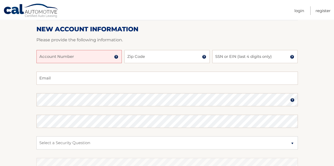
scroll to position [64, 0]
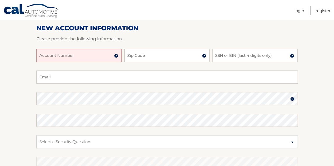
click at [96, 56] on input "Account Number" at bounding box center [78, 55] width 85 height 13
paste input "44455956290"
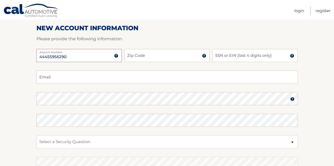
type input "44455956290"
click at [115, 57] on img at bounding box center [116, 56] width 4 height 4
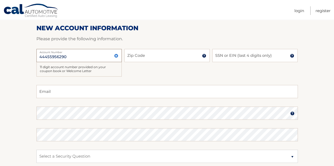
click at [68, 59] on input "44455956290" at bounding box center [78, 55] width 85 height 13
click at [170, 51] on input "Zip Code" at bounding box center [166, 55] width 85 height 13
click at [159, 60] on input "Zip Code" at bounding box center [166, 55] width 85 height 13
type input "07302"
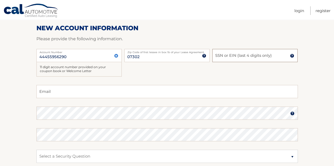
click at [227, 58] on input "SSN or EIN (last 4 digits only)" at bounding box center [254, 55] width 85 height 13
type input "3"
type input "1781"
click at [157, 94] on input "Email" at bounding box center [166, 91] width 261 height 13
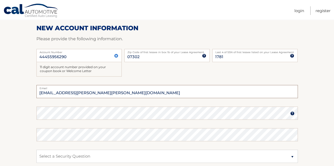
type input "charlie.clark.wilson@gmail.com"
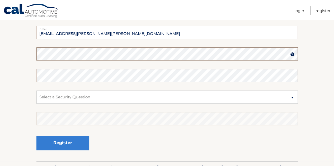
scroll to position [124, 0]
click at [75, 93] on select "Select a Security Question What was the name of your elementary school? What is…" at bounding box center [166, 96] width 261 height 13
select select "3"
click at [36, 90] on select "Select a Security Question What was the name of your elementary school? What is…" at bounding box center [166, 96] width 261 height 13
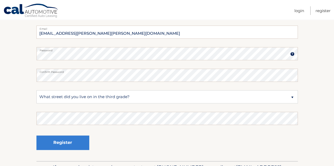
click at [178, 110] on fieldset "charlie.clark.wilson@gmail.com Email Password Password should be a minimum of 6…" at bounding box center [166, 94] width 261 height 136
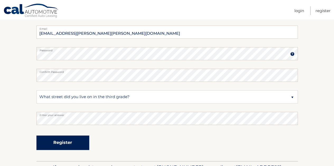
click at [78, 142] on button "Register" at bounding box center [62, 143] width 53 height 15
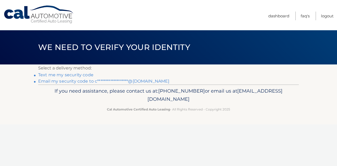
click at [78, 83] on link "**********" at bounding box center [104, 81] width 132 height 5
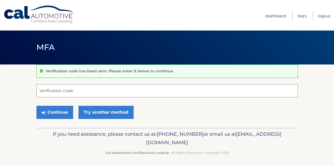
click at [146, 89] on input "Verification Code" at bounding box center [166, 90] width 261 height 13
paste input "128964"
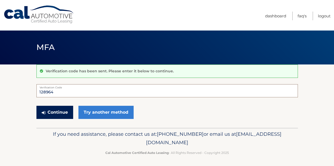
type input "128964"
click at [64, 114] on button "Continue" at bounding box center [54, 112] width 37 height 13
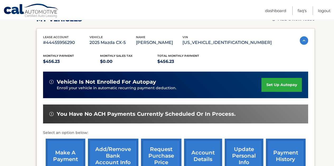
scroll to position [82, 0]
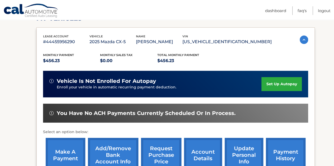
click at [287, 86] on link "set up autopay" at bounding box center [281, 84] width 40 height 14
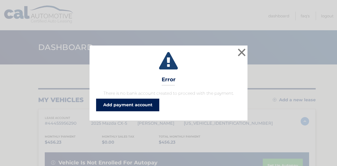
click at [145, 104] on link "Add payment account" at bounding box center [127, 105] width 63 height 13
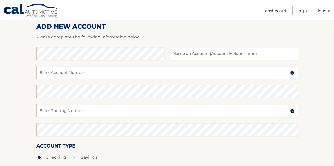
scroll to position [67, 0]
click at [144, 76] on input "Bank Account Number" at bounding box center [166, 72] width 261 height 13
paste input "891156033"
type input "891156033"
click at [210, 51] on input "text" at bounding box center [233, 53] width 128 height 13
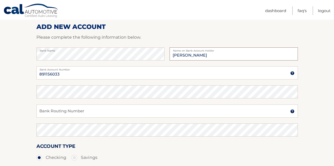
type input "Charles C Wilson"
click at [107, 108] on input "Bank Routing Number" at bounding box center [166, 111] width 261 height 13
paste input "021000021"
type input "021000021"
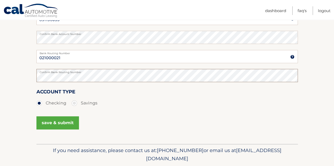
scroll to position [139, 0]
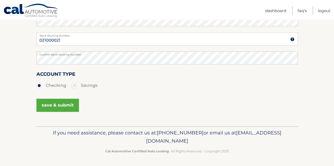
click at [67, 105] on button "save & submit" at bounding box center [57, 105] width 42 height 13
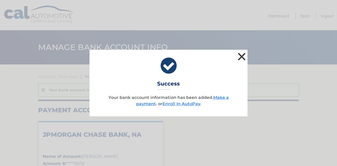
click at [240, 55] on button "×" at bounding box center [242, 56] width 11 height 11
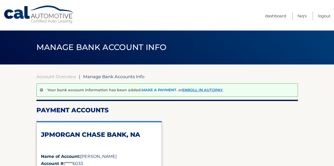
click at [173, 91] on link "Make a payment" at bounding box center [158, 90] width 35 height 5
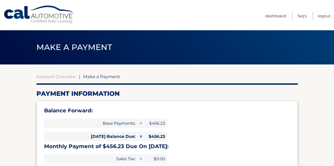
select select "YjYzYjA0ZjEtZGUzNi00MDE4LTk5NWYtNTNhYTA4NDlkYzMz"
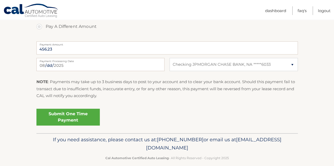
scroll to position [233, 0]
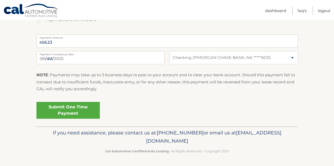
click at [76, 106] on link "Submit One Time Payment" at bounding box center [67, 110] width 63 height 17
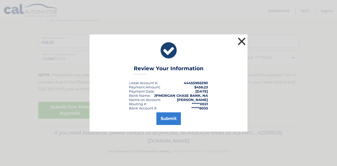
click at [241, 39] on button "×" at bounding box center [242, 41] width 11 height 11
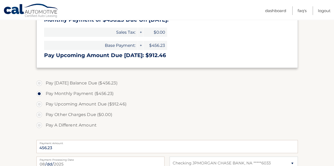
scroll to position [124, 0]
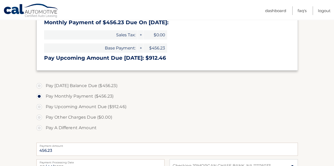
click at [93, 86] on label "Pay Today's Balance Due ($456.23)" at bounding box center [166, 86] width 261 height 11
click at [44, 86] on input "Pay Today's Balance Due ($456.23)" at bounding box center [40, 85] width 5 height 8
radio input "true"
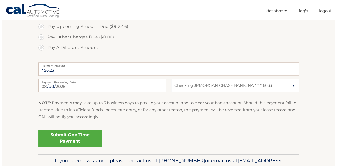
scroll to position [205, 0]
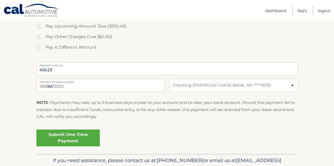
click at [85, 133] on link "Submit One Time Payment" at bounding box center [67, 138] width 63 height 17
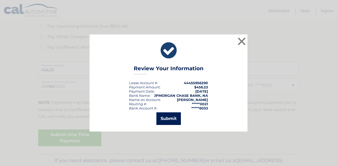
click at [171, 121] on button "Submit" at bounding box center [169, 119] width 25 height 13
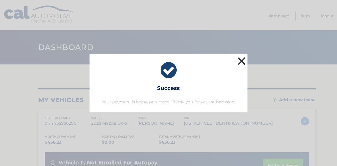
click at [244, 61] on button "×" at bounding box center [242, 61] width 11 height 11
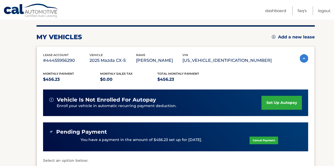
scroll to position [63, 0]
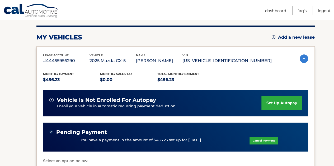
click at [291, 95] on div "vehicle is not enrolled for autopay Enroll your vehicle in automatic recurring …" at bounding box center [175, 103] width 265 height 27
click at [286, 101] on link "set up autopay" at bounding box center [281, 103] width 40 height 14
click at [303, 60] on img at bounding box center [303, 59] width 8 height 8
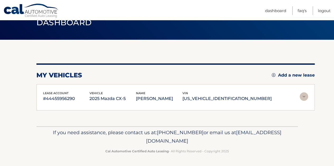
scroll to position [23, 0]
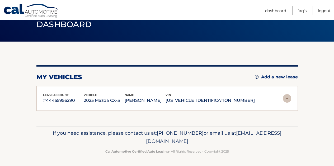
click at [288, 99] on img at bounding box center [286, 98] width 8 height 8
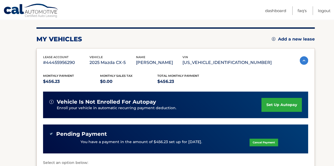
scroll to position [61, 0]
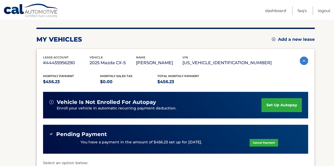
click at [274, 99] on link "set up autopay" at bounding box center [281, 105] width 40 height 14
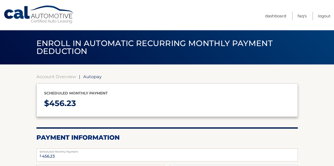
select select "YjYzYjA0ZjEtZGUzNi00MDE4LTk5NWYtNTNhYTA4NDlkYzMz"
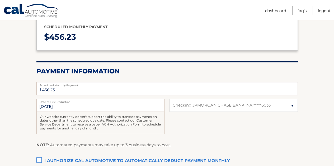
scroll to position [83, 0]
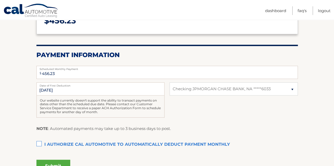
click at [42, 142] on label "I authorize cal automotive to automatically deduct payment monthly This checkbo…" at bounding box center [166, 145] width 261 height 11
click at [0, 0] on input "I authorize cal automotive to automatically deduct payment monthly This checkbo…" at bounding box center [0, 0] width 0 height 0
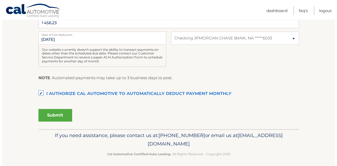
scroll to position [136, 0]
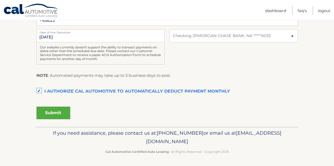
click at [65, 115] on button "Submit" at bounding box center [53, 113] width 34 height 13
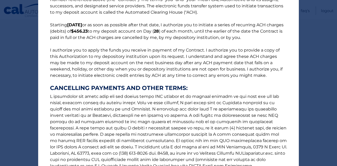
scroll to position [89, 0]
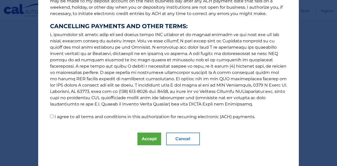
click at [118, 121] on div "The words "I" "me" and "my" mean any identified Customer who signs this Authori…" at bounding box center [168, 38] width 261 height 255
click at [119, 120] on div "The words "I" "me" and "my" mean any identified Customer who signs this Authori…" at bounding box center [168, 38] width 261 height 255
click at [120, 118] on label "I agree to all terms and conditions in this authorization for recurring electro…" at bounding box center [155, 116] width 201 height 5
click at [54, 118] on input "I agree to all terms and conditions in this authorization for recurring electro…" at bounding box center [51, 116] width 3 height 3
checkbox input "true"
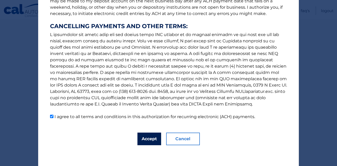
click at [145, 140] on button "Accept" at bounding box center [150, 139] width 24 height 13
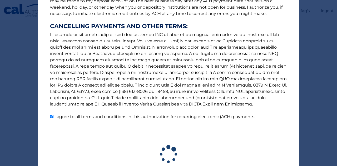
scroll to position [121, 0]
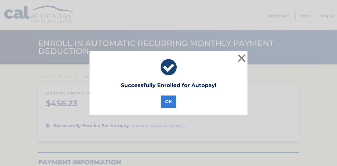
click at [170, 109] on div "Successfully Enrolled for Autopay! OK ×" at bounding box center [169, 82] width 158 height 63
click at [168, 105] on button "OK" at bounding box center [168, 102] width 15 height 13
